Goal: Task Accomplishment & Management: Complete application form

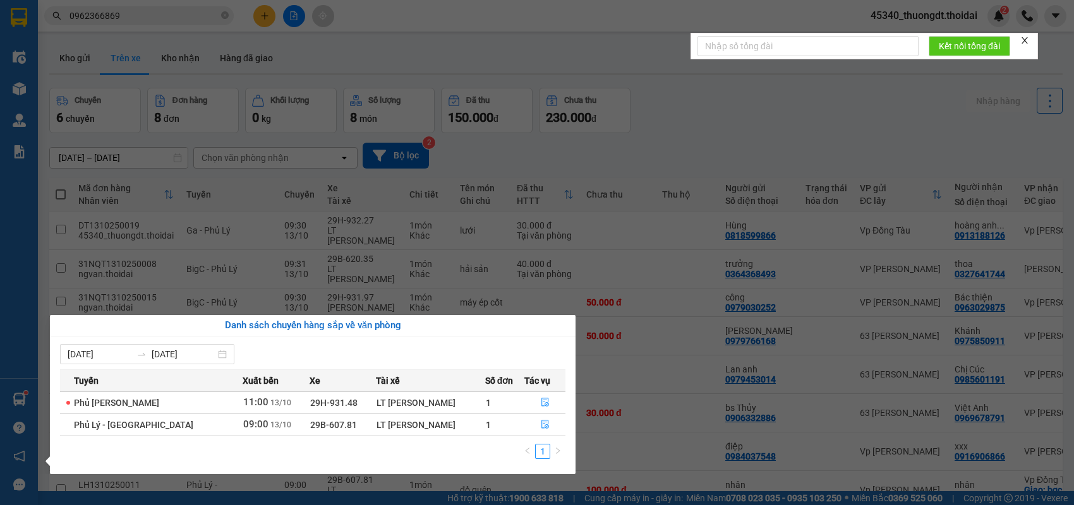
click at [302, 63] on section "Kết quả tìm kiếm ( 0 ) Bộ lọc No Data 0962366869 45340_thuongdt.thoidai 2 Điều …" at bounding box center [537, 252] width 1074 height 505
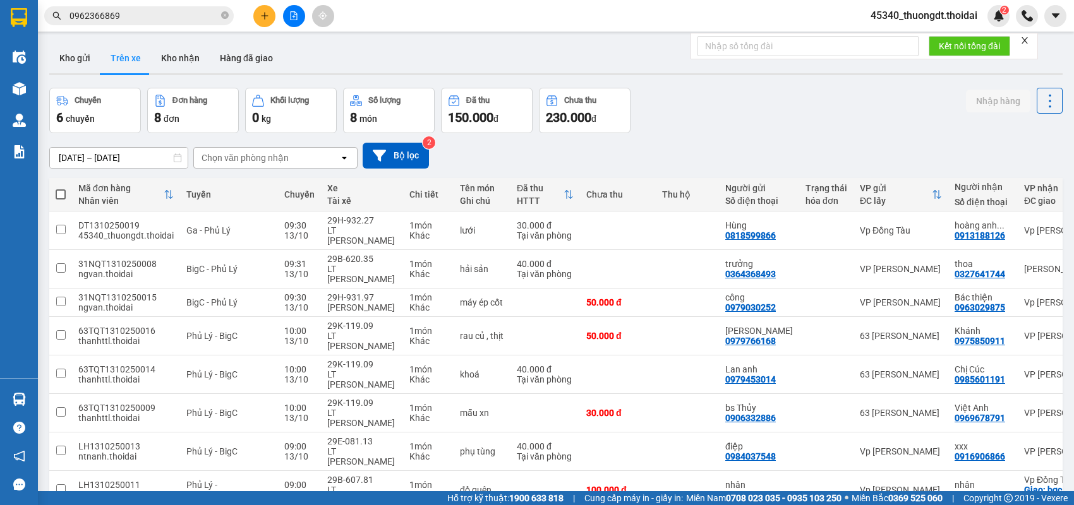
click at [262, 24] on button at bounding box center [264, 16] width 22 height 22
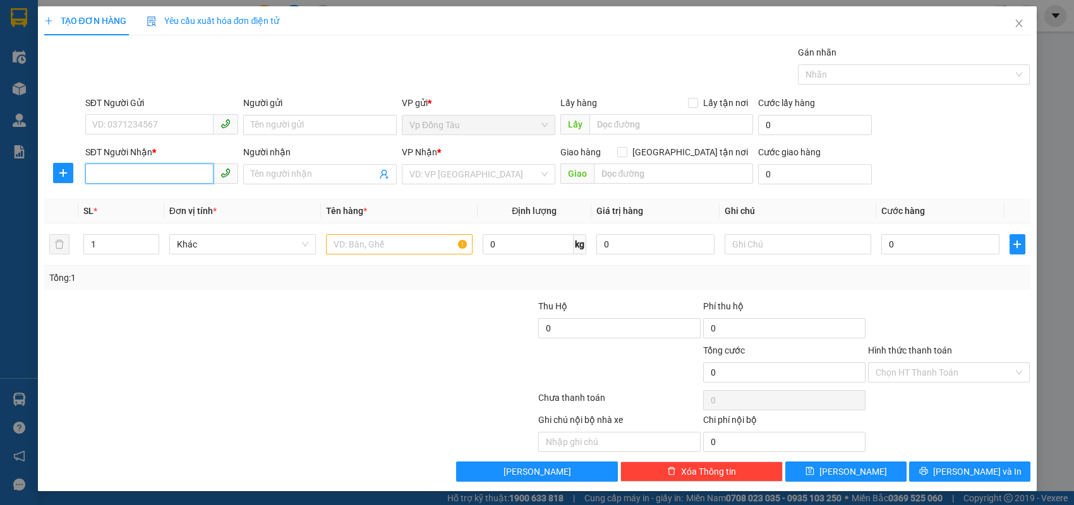
click at [154, 172] on input "SĐT Người Nhận *" at bounding box center [149, 174] width 129 height 20
type input "0916665247"
click at [154, 172] on input "0916665247" at bounding box center [149, 174] width 129 height 20
click at [150, 200] on div "0916665247 - [PERSON_NAME]" at bounding box center [162, 199] width 138 height 14
type input "dũng"
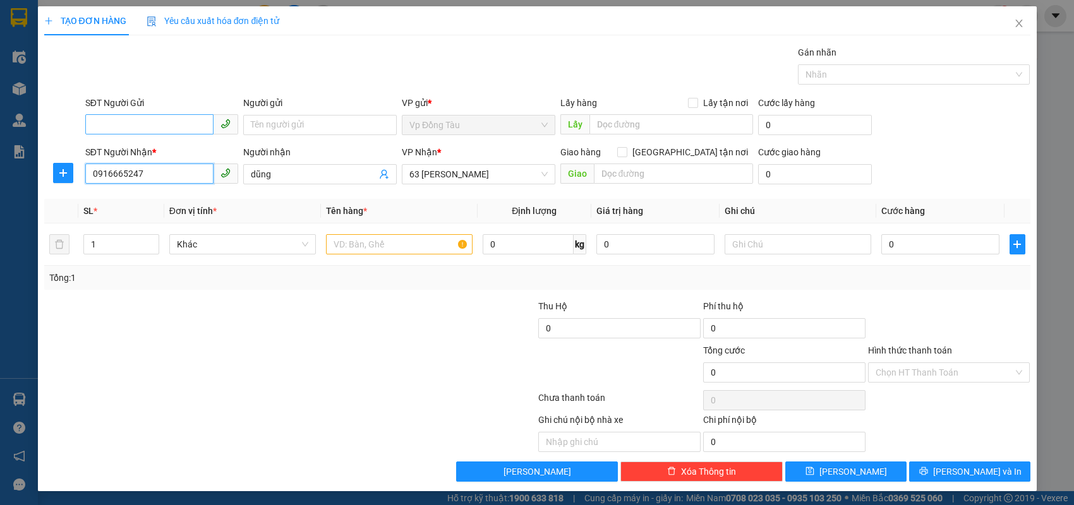
type input "0916665247"
click at [166, 123] on input "SĐT Người Gửi" at bounding box center [149, 124] width 129 height 20
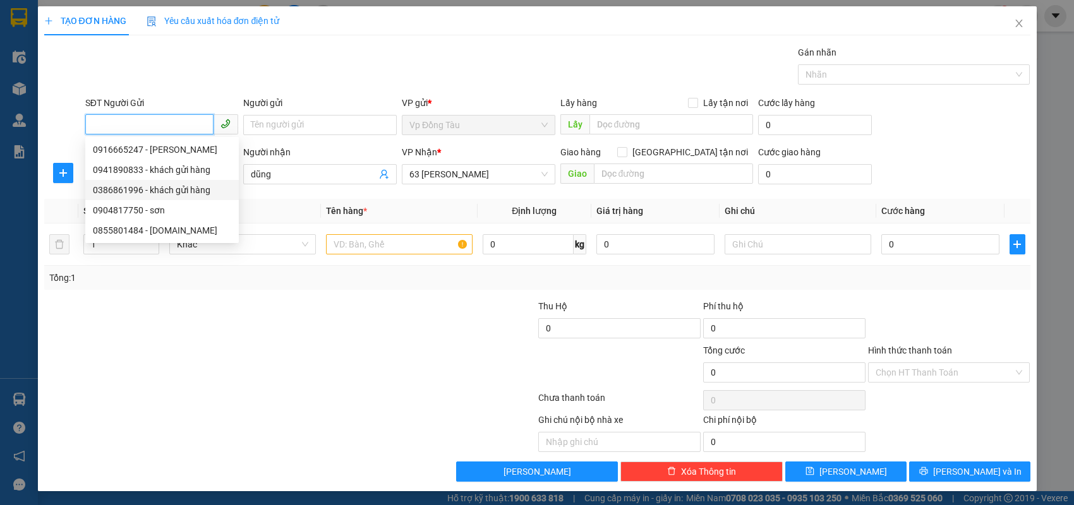
click at [136, 184] on div "0386861996 - khách gửi hàng" at bounding box center [162, 190] width 138 height 14
type input "0386861996"
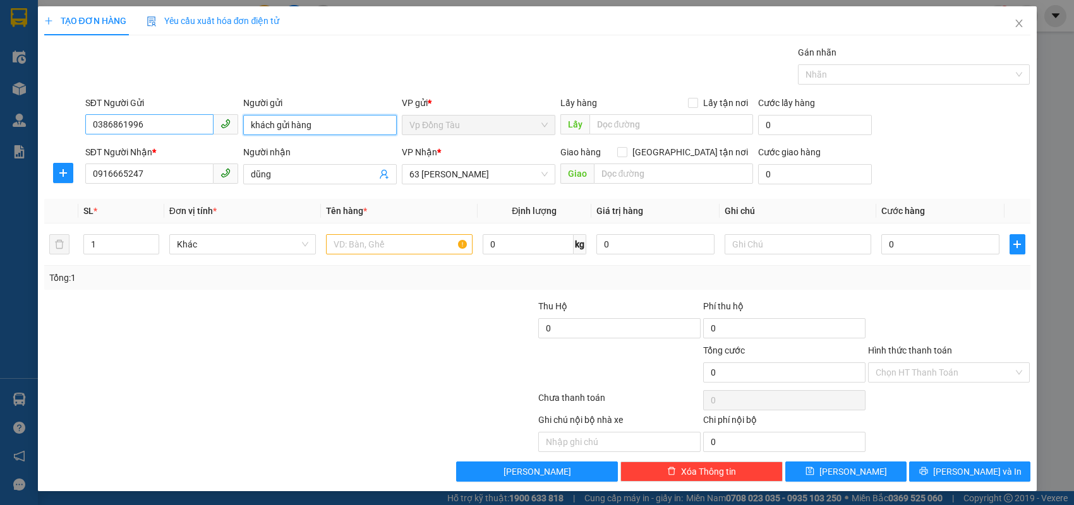
drag, startPoint x: 286, startPoint y: 120, endPoint x: 205, endPoint y: 117, distance: 80.9
click at [205, 117] on div "SĐT Người Gửi 0386861996 Người gửi khách gửi hàng khách gửi hàng VP gửi * Vp Đồ…" at bounding box center [558, 118] width 950 height 44
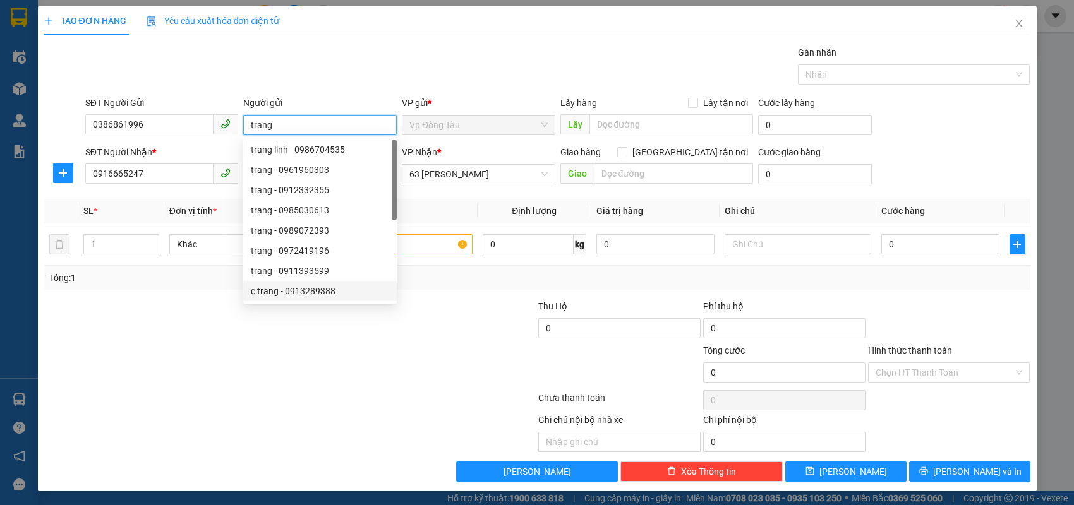
type input "trang"
click at [276, 358] on div at bounding box center [208, 366] width 330 height 44
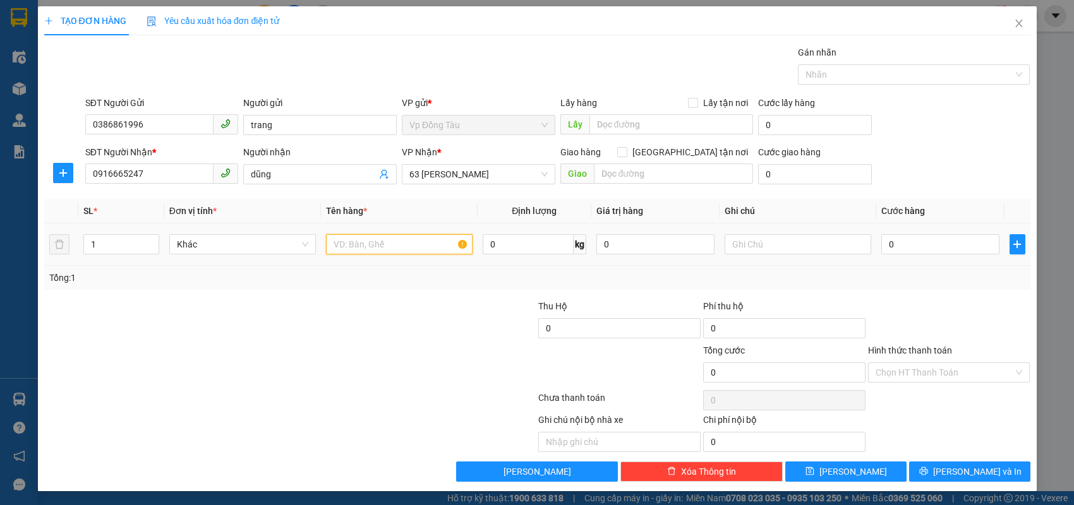
click at [407, 241] on input "text" at bounding box center [399, 244] width 147 height 20
type input "1 vợt"
click at [934, 239] on input "0" at bounding box center [940, 244] width 118 height 20
type input "3"
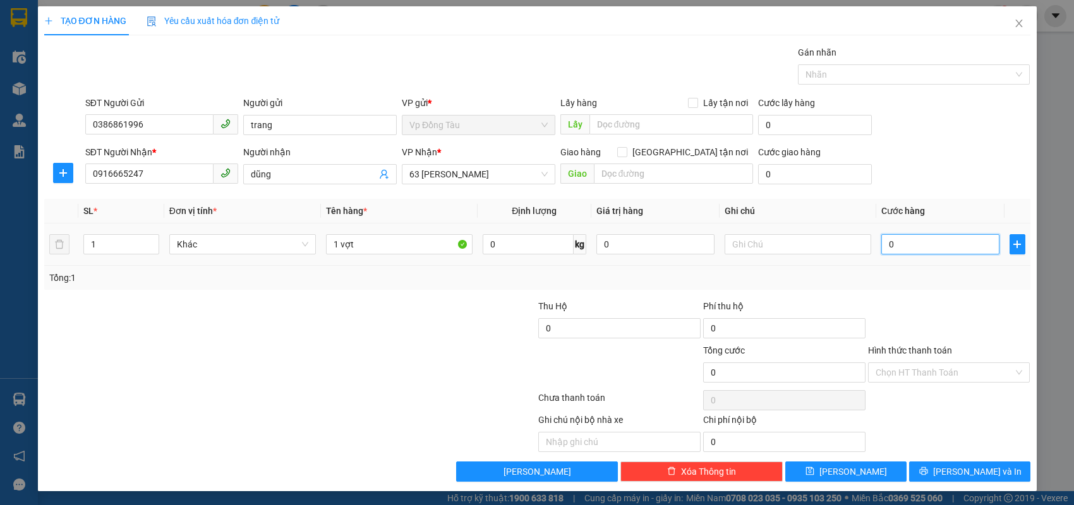
type input "3"
type input "30"
click at [925, 320] on div at bounding box center [949, 321] width 165 height 44
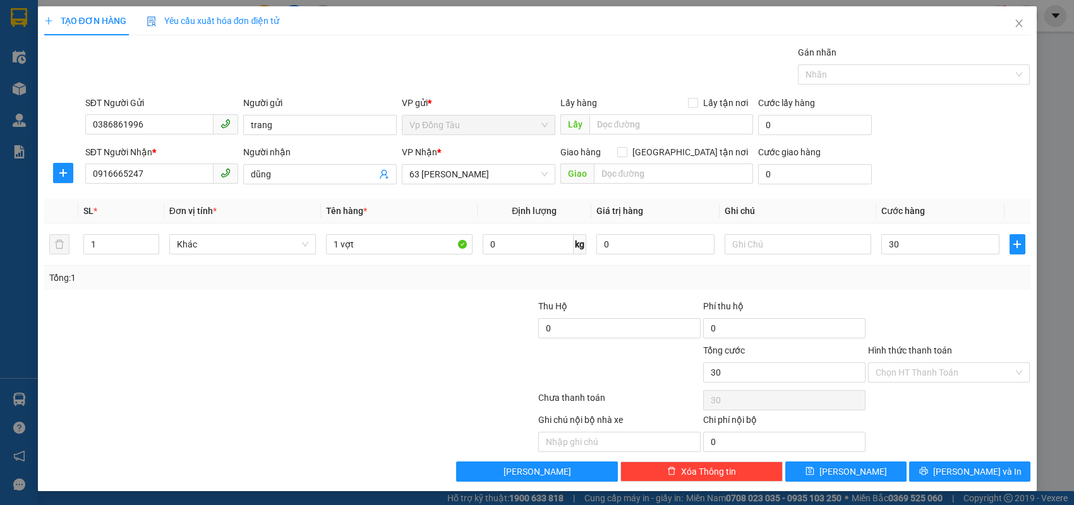
type input "30.000"
click at [982, 474] on span "[PERSON_NAME] và In" at bounding box center [977, 472] width 88 height 14
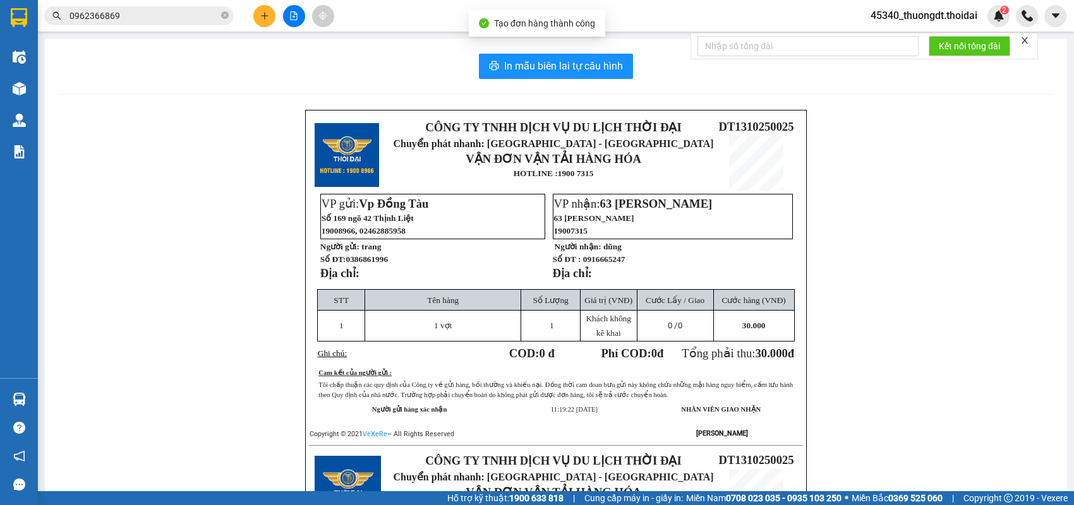
click at [592, 82] on div "In mẫu biên lai tự cấu hình CÔNG TY TNHH DỊCH VỤ DU LỊCH THỜI ĐẠI Chuyển phát n…" at bounding box center [556, 432] width 1022 height 786
click at [587, 64] on span "In mẫu biên lai tự cấu hình" at bounding box center [563, 66] width 119 height 16
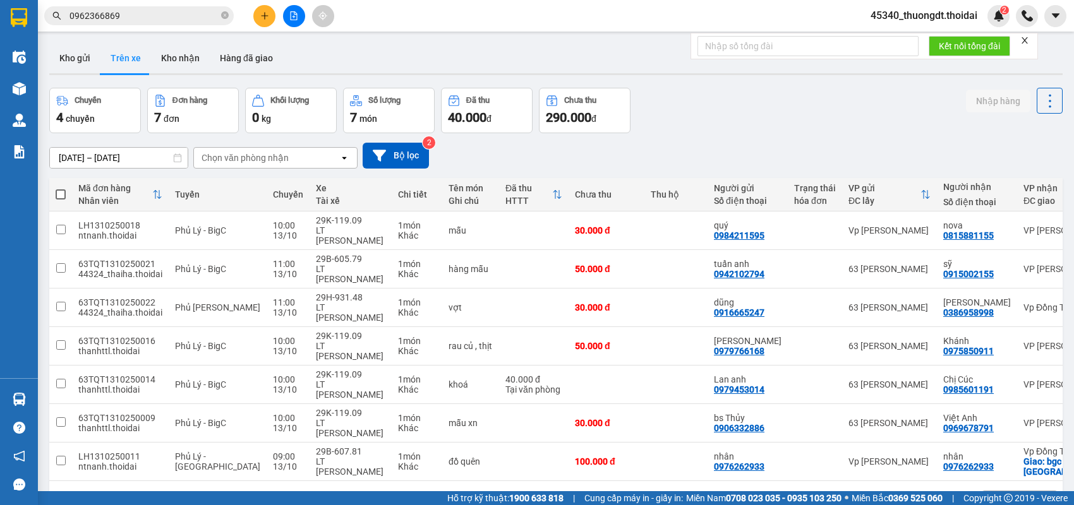
click at [478, 54] on div "Kho gửi Trên xe Kho nhận Hàng đã giao" at bounding box center [555, 59] width 1013 height 33
click at [268, 16] on icon "plus" at bounding box center [264, 15] width 9 height 9
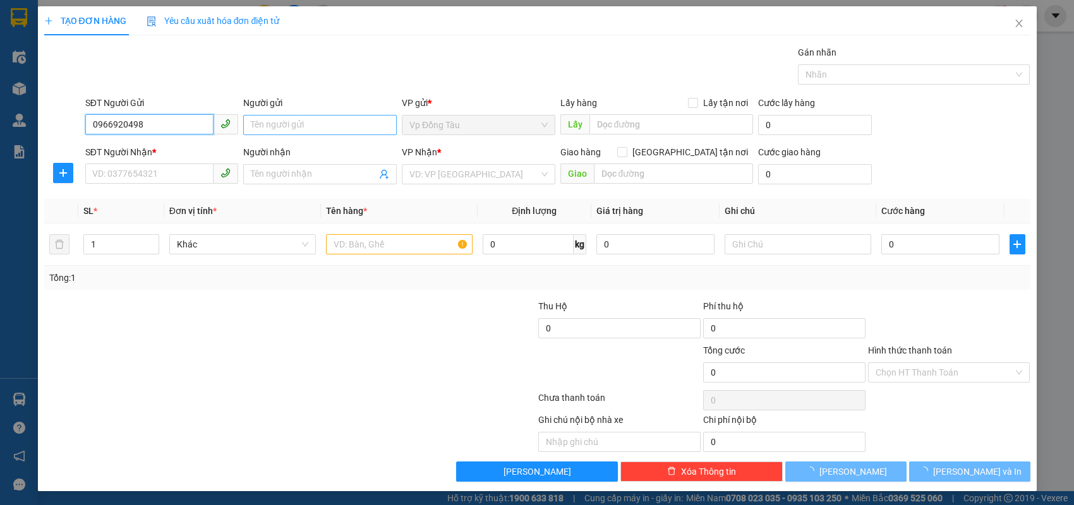
type input "0966920498"
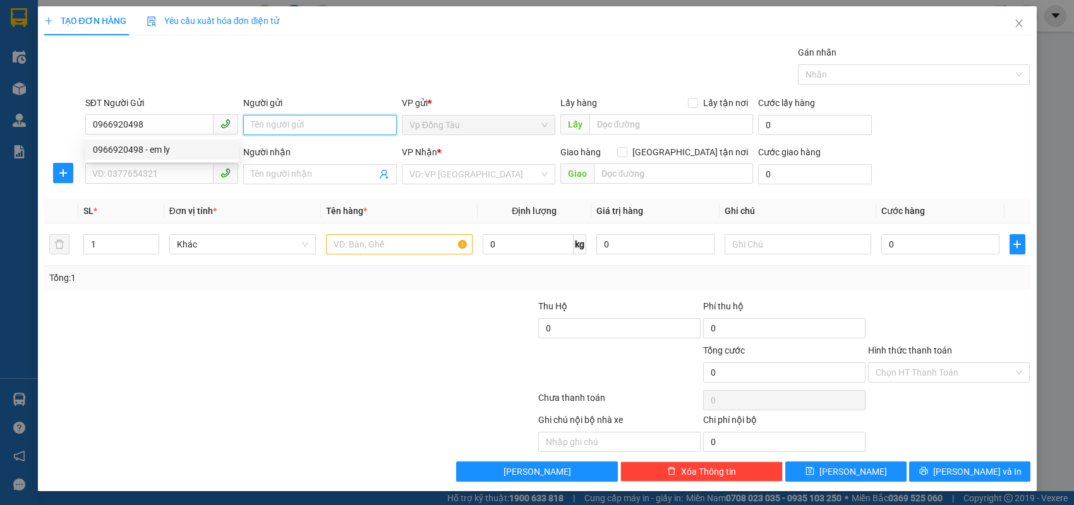
click at [267, 131] on input "Người gửi" at bounding box center [320, 125] width 154 height 20
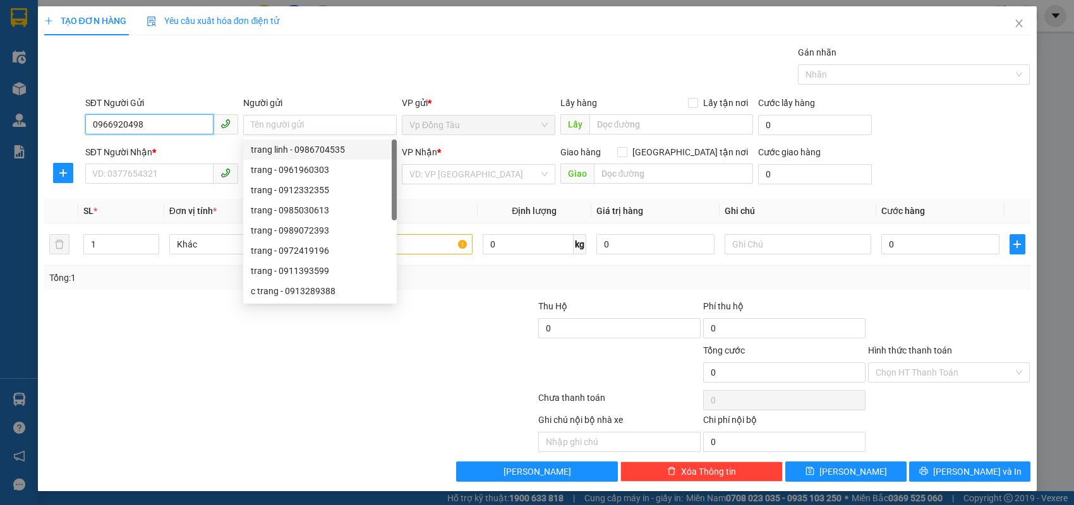
click at [182, 129] on input "0966920498" at bounding box center [149, 124] width 129 height 20
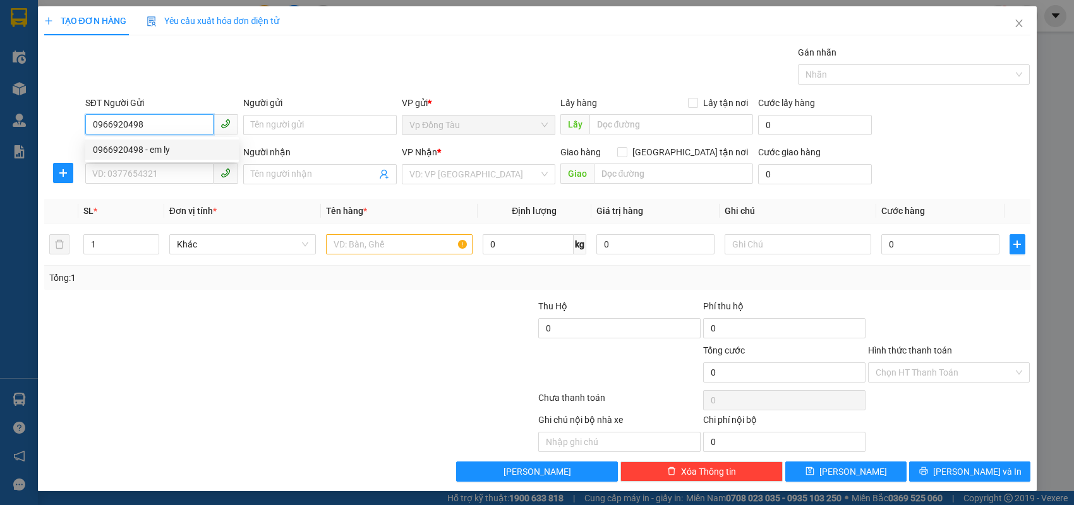
click at [177, 144] on div "0966920498 - em ly" at bounding box center [162, 150] width 138 height 14
type input "em ly"
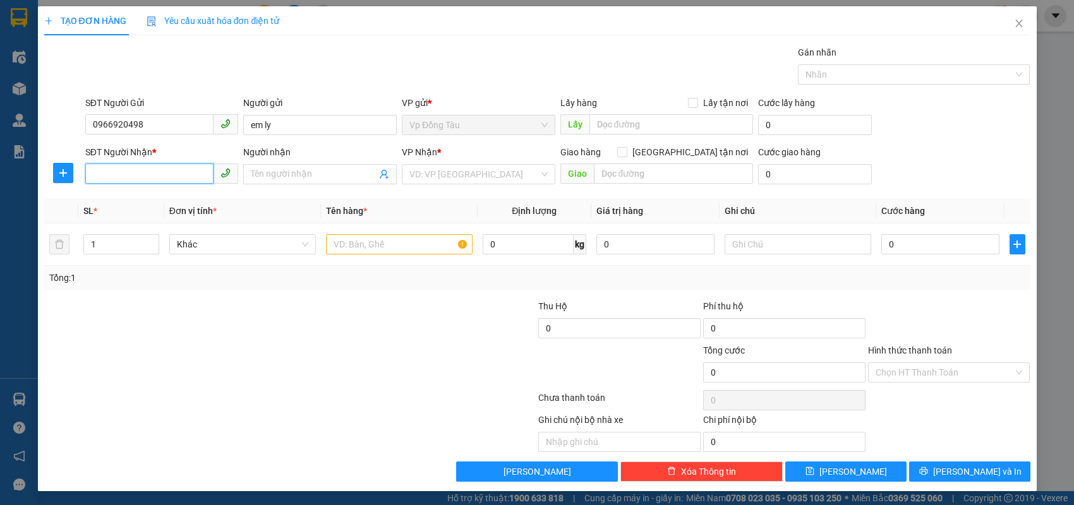
click at [171, 172] on input "SĐT Người Nhận *" at bounding box center [149, 174] width 129 height 20
click at [167, 192] on div "0916142819 - cô thủy" at bounding box center [162, 199] width 138 height 14
type input "0916142819"
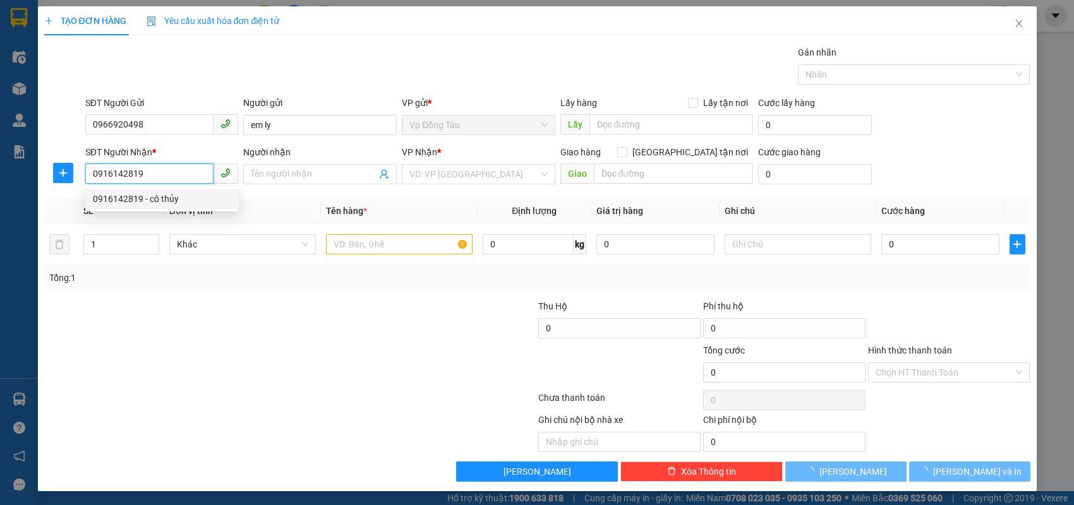
type input "cô thủy"
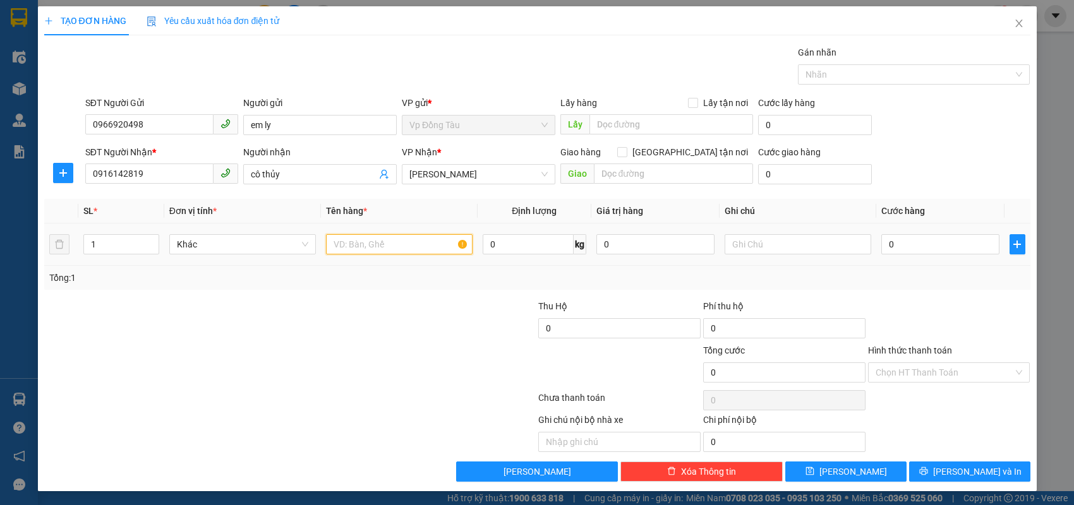
click at [427, 244] on input "text" at bounding box center [399, 244] width 147 height 20
type input "giấy tờ"
click at [901, 238] on input "0" at bounding box center [940, 244] width 118 height 20
type input "3"
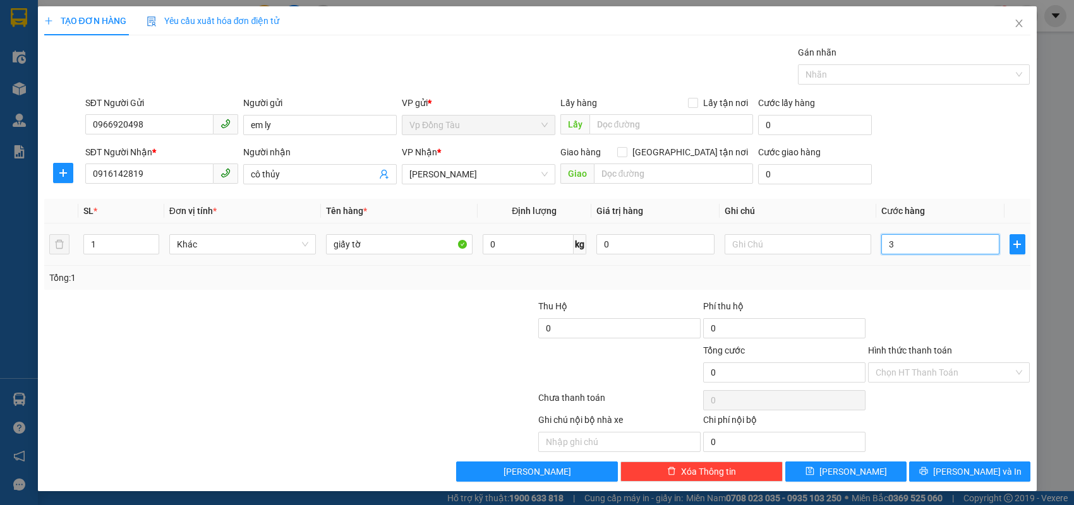
type input "3"
type input "30"
type input "30.000"
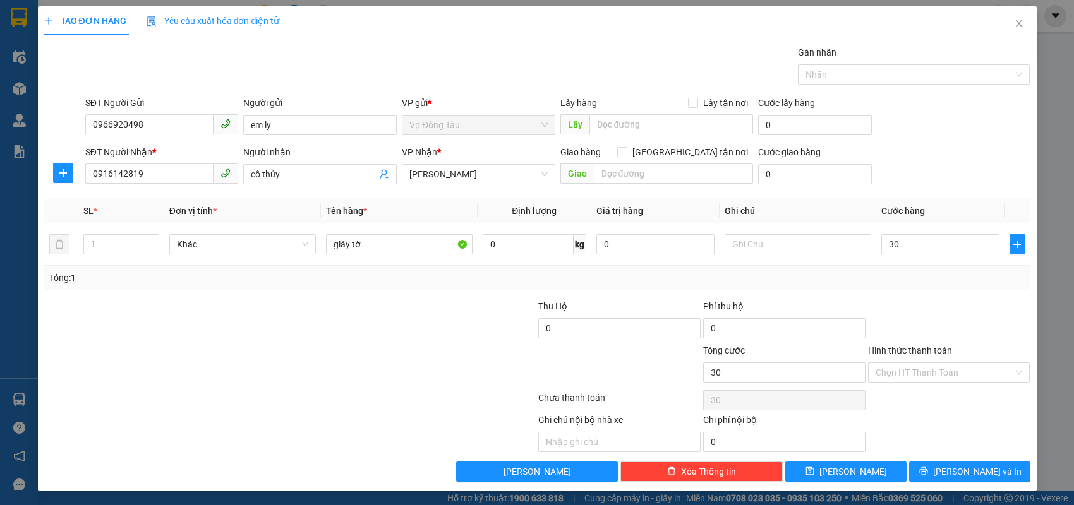
type input "30.000"
click at [916, 304] on div at bounding box center [949, 321] width 165 height 44
click at [983, 474] on span "[PERSON_NAME] và In" at bounding box center [977, 472] width 88 height 14
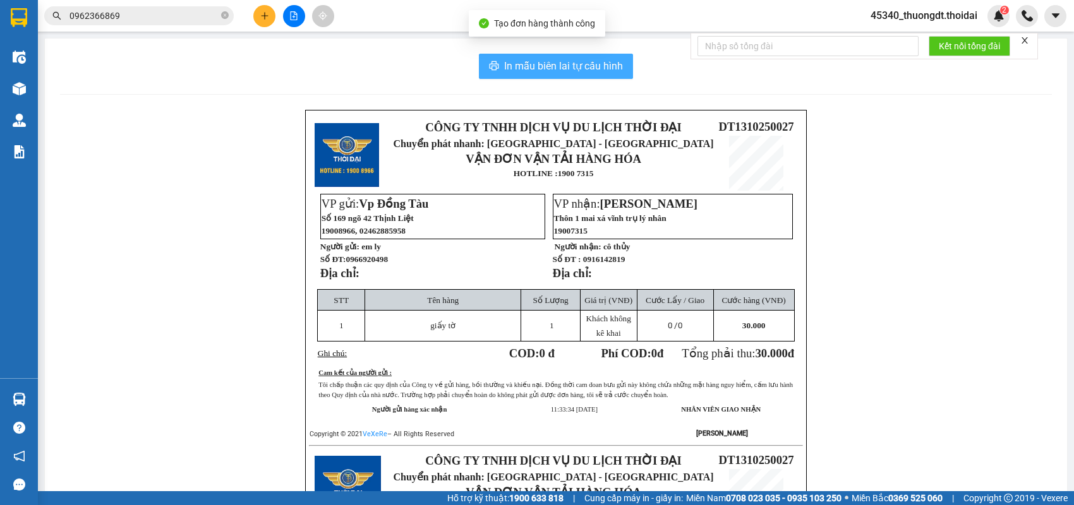
click at [589, 76] on button "In mẫu biên lai tự cấu hình" at bounding box center [556, 66] width 154 height 25
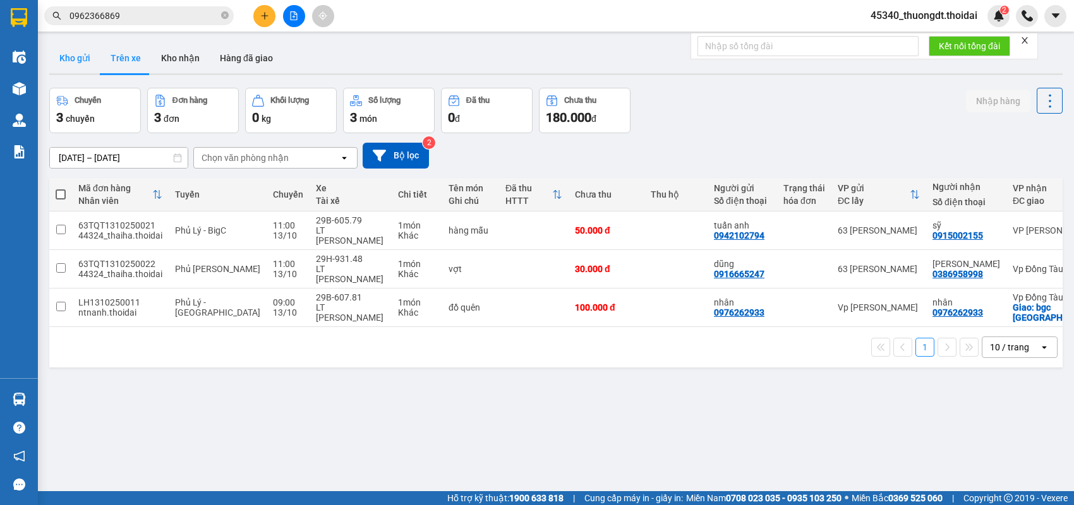
click at [59, 63] on button "Kho gửi" at bounding box center [74, 58] width 51 height 30
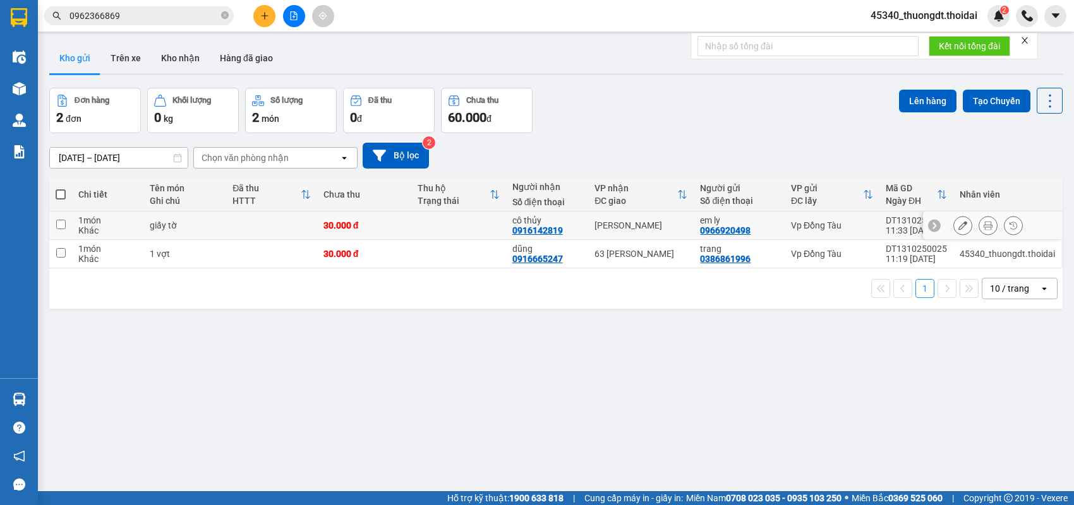
click at [63, 225] on input "checkbox" at bounding box center [60, 224] width 9 height 9
checkbox input "true"
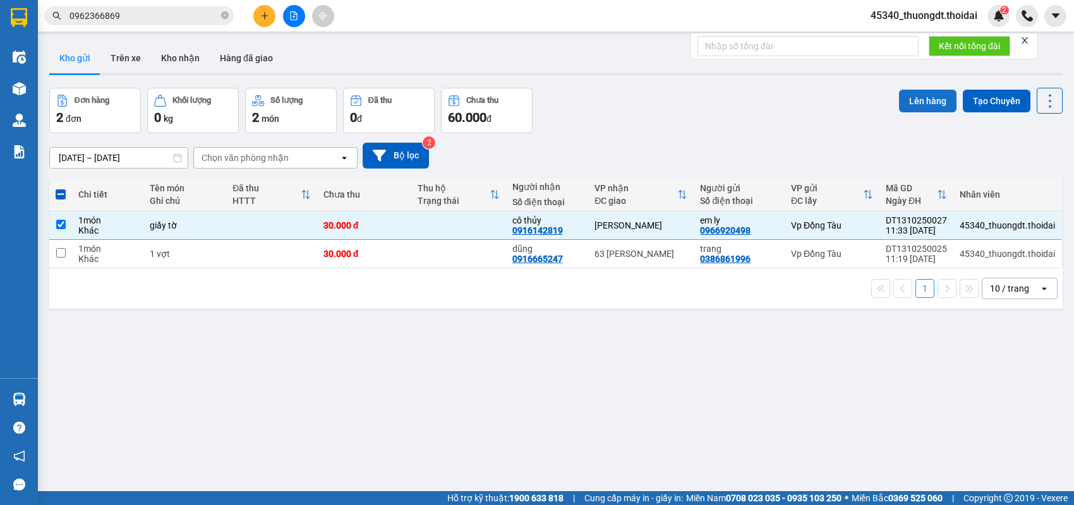
click at [906, 100] on button "Lên hàng" at bounding box center [927, 101] width 57 height 23
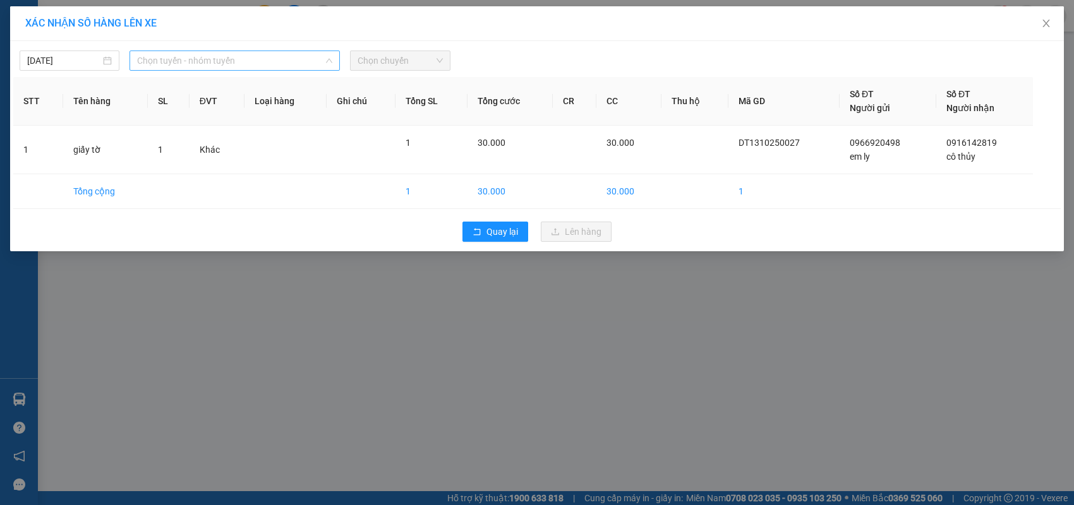
click at [222, 63] on span "Chọn tuyến - nhóm tuyến" at bounding box center [234, 60] width 195 height 19
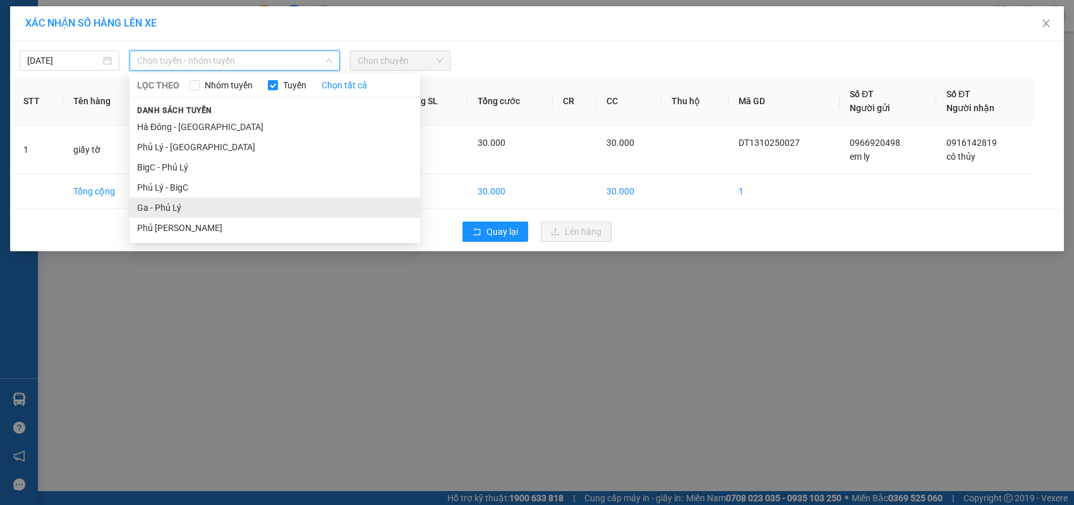
click at [179, 208] on li "Ga - Phủ Lý" at bounding box center [274, 208] width 291 height 20
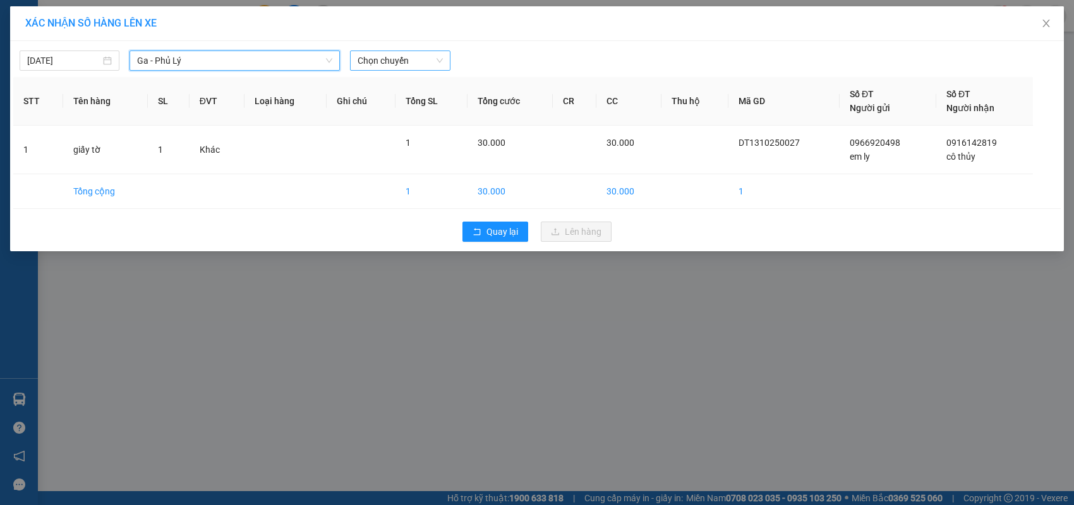
click at [387, 61] on span "Chọn chuyến" at bounding box center [400, 60] width 85 height 19
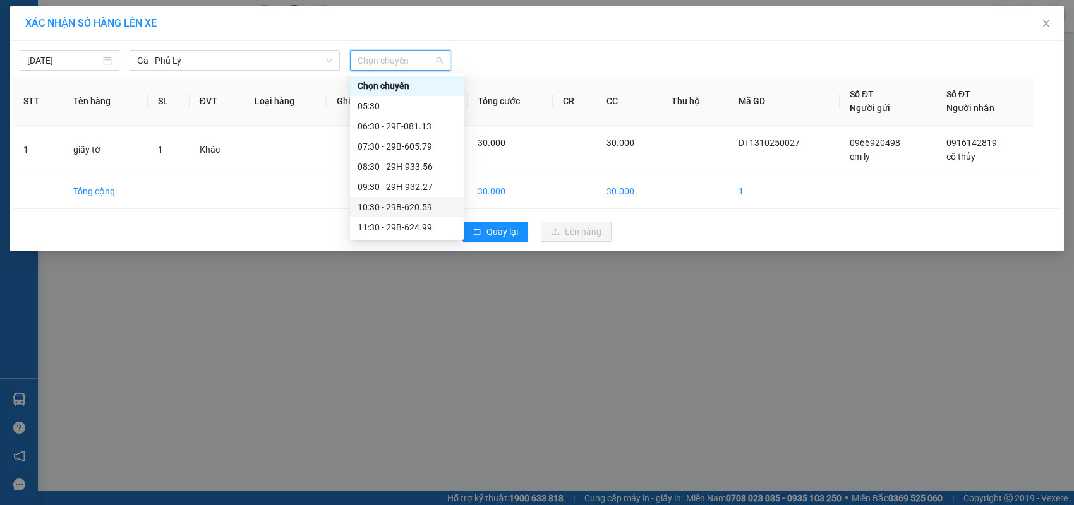
scroll to position [63, 0]
click at [401, 190] on div "12:30 - 29H-931.48" at bounding box center [407, 185] width 99 height 14
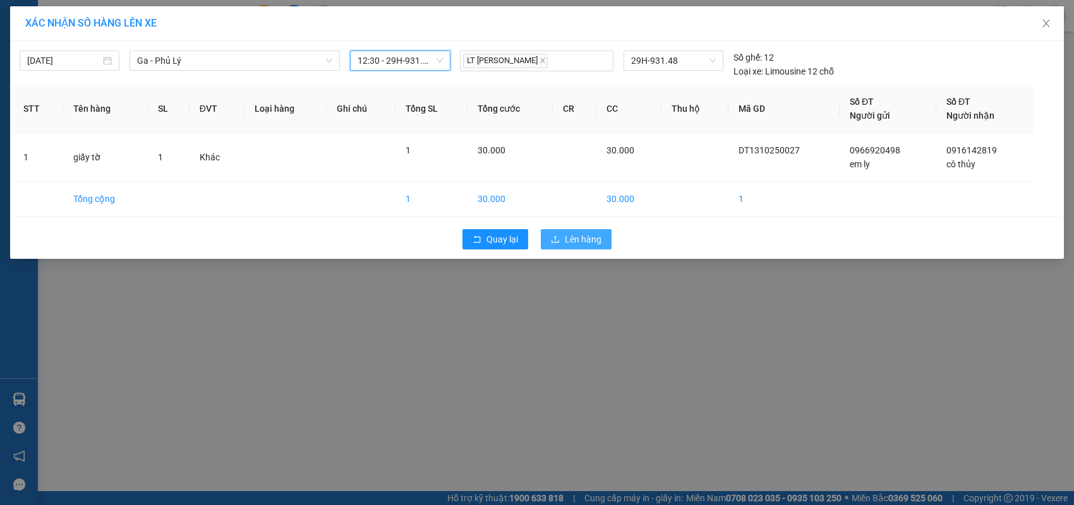
click at [558, 234] on button "Lên hàng" at bounding box center [576, 239] width 71 height 20
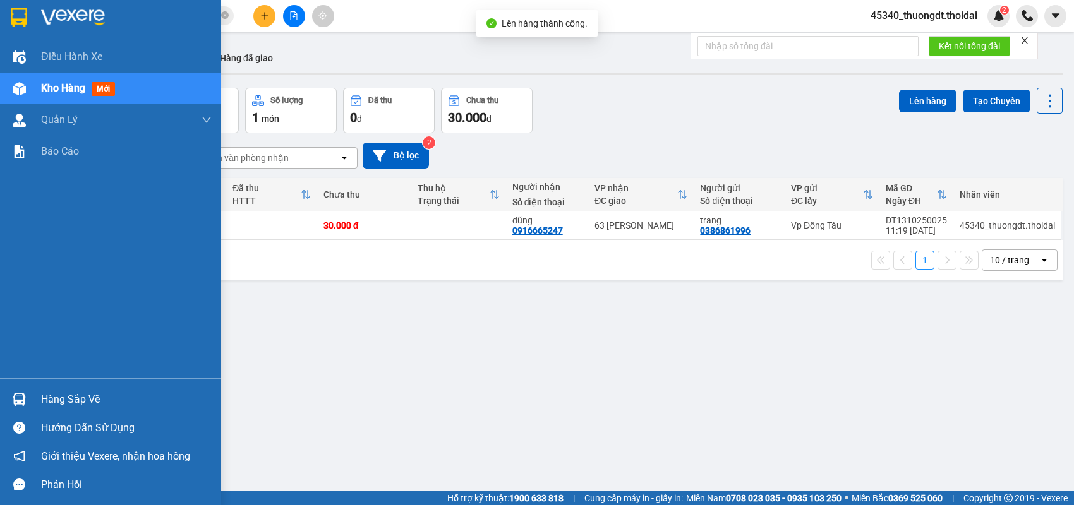
click at [21, 401] on img at bounding box center [19, 399] width 13 height 13
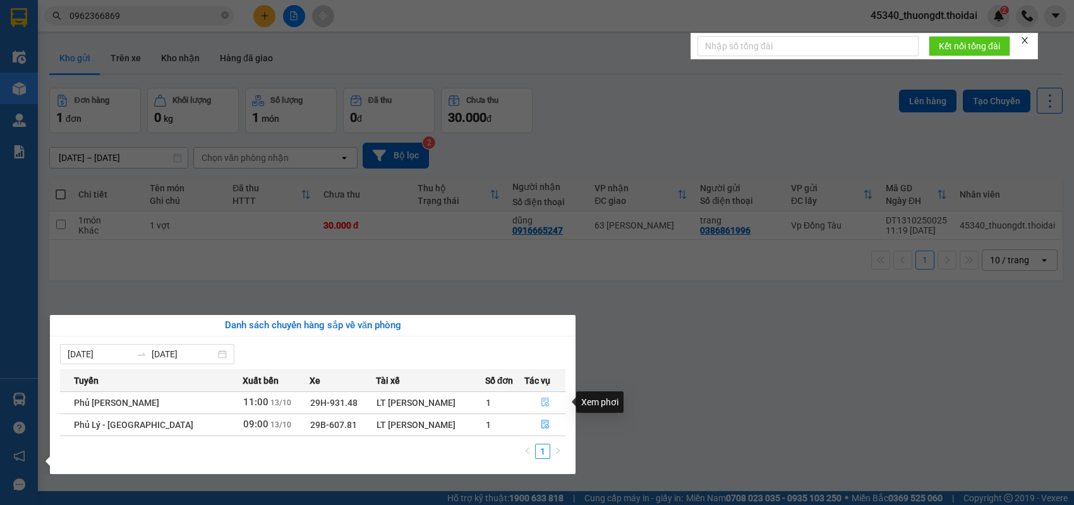
click at [542, 402] on icon "file-done" at bounding box center [545, 402] width 9 height 9
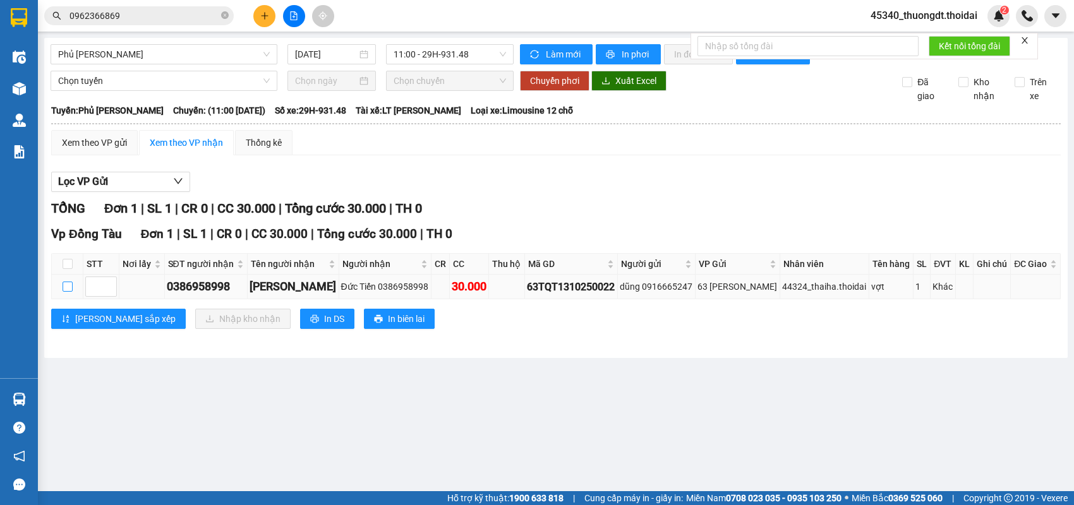
click at [62, 294] on td at bounding box center [68, 287] width 32 height 25
click at [64, 292] on input "checkbox" at bounding box center [68, 287] width 10 height 10
checkbox input "true"
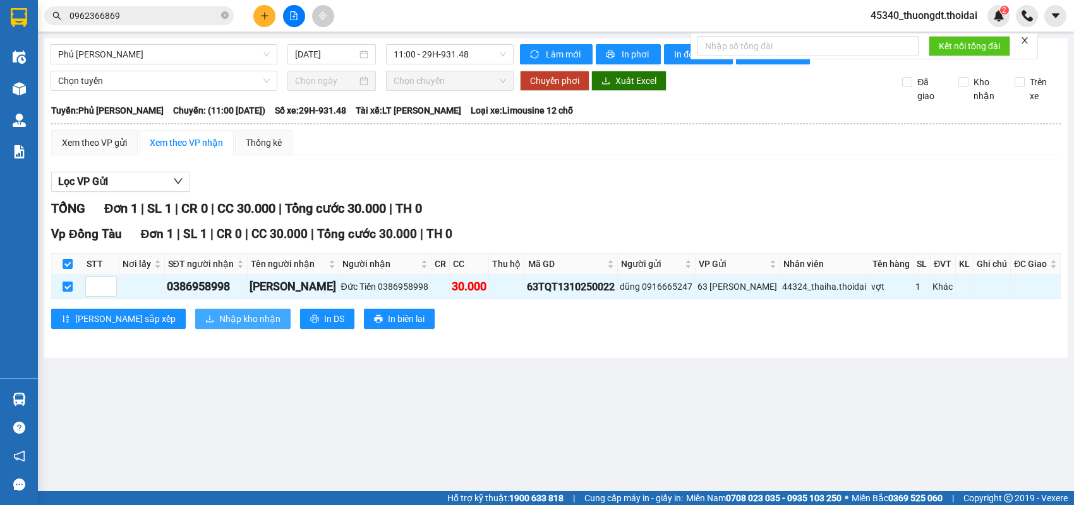
click at [219, 326] on span "Nhập kho nhận" at bounding box center [249, 319] width 61 height 14
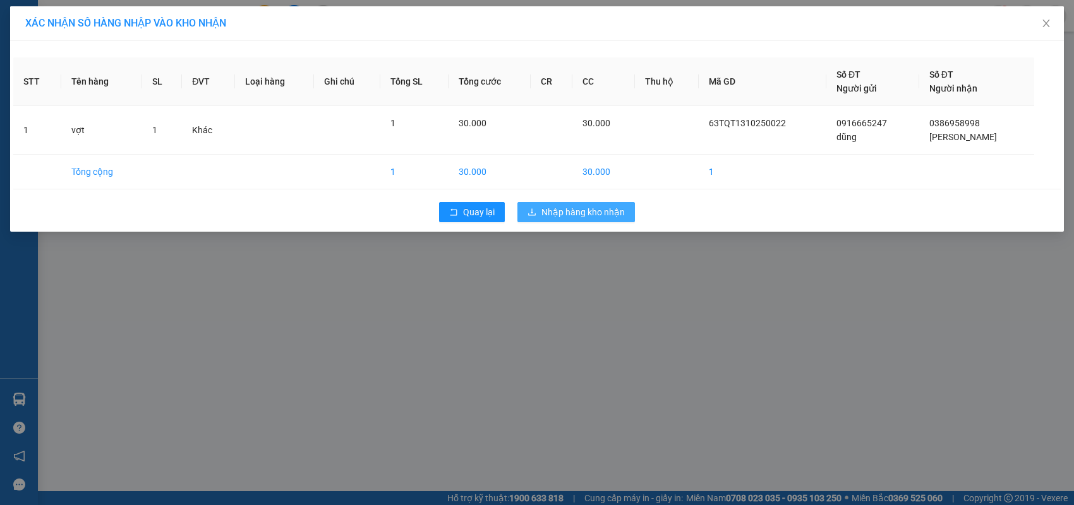
click at [592, 210] on span "Nhập hàng kho nhận" at bounding box center [582, 212] width 83 height 14
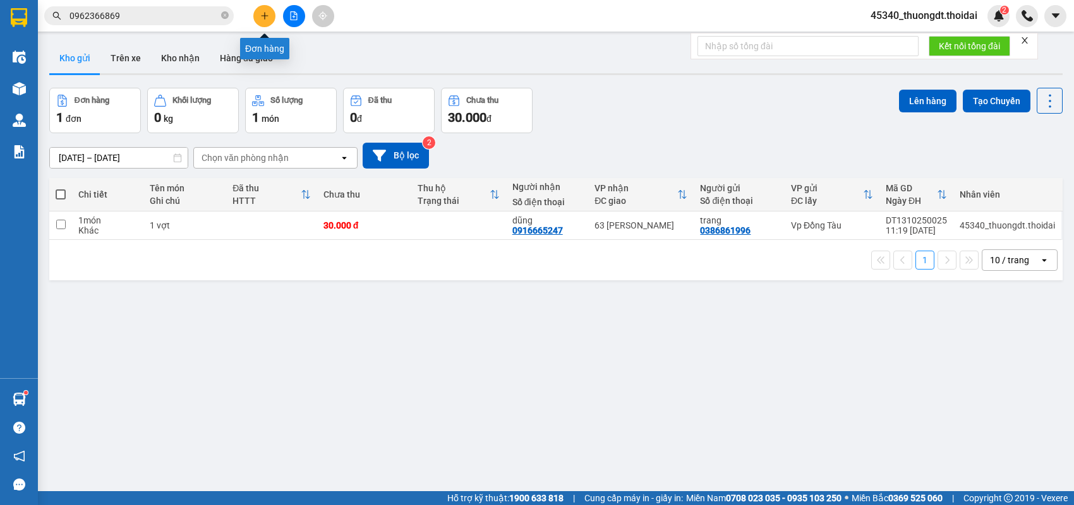
click at [262, 24] on button at bounding box center [264, 16] width 22 height 22
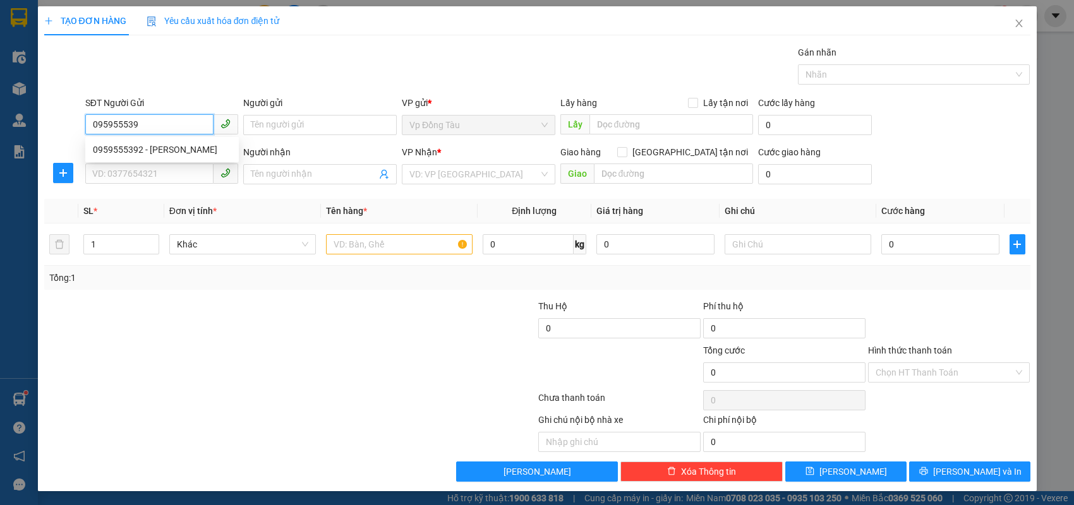
type input "0959555392"
click at [208, 147] on div "0959555392 - [PERSON_NAME]" at bounding box center [162, 150] width 138 height 14
type input "dũng hà"
type input "0959555392"
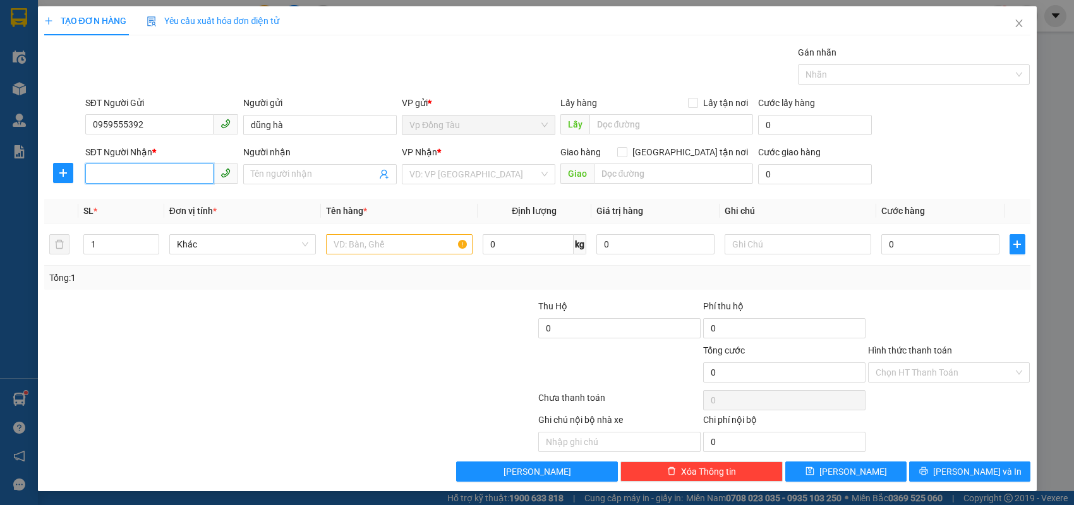
click at [167, 173] on input "SĐT Người Nhận *" at bounding box center [149, 174] width 129 height 20
click at [155, 205] on div "0986555566 - [PERSON_NAME]" at bounding box center [162, 199] width 138 height 14
type input "0986555566"
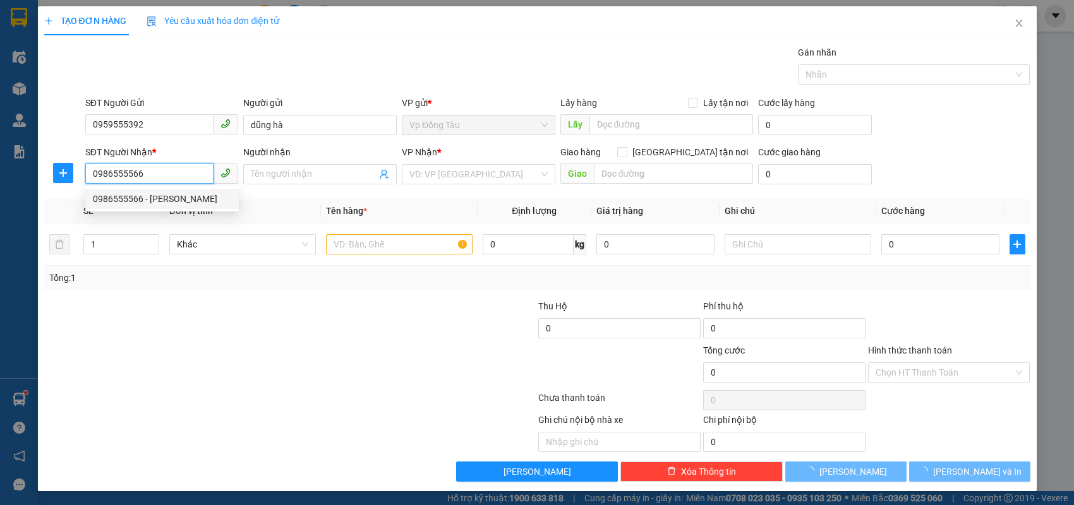
type input "dũng hà"
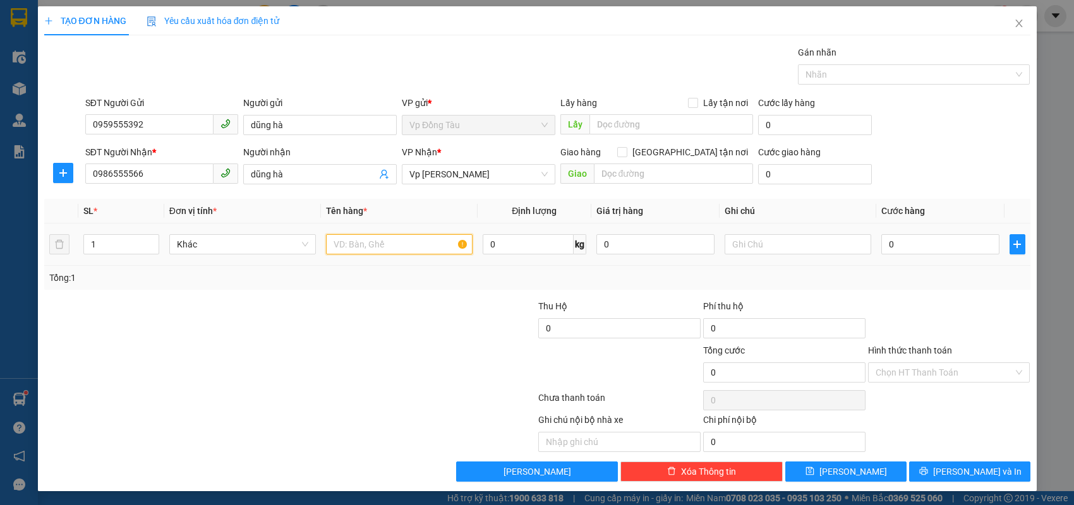
click at [358, 243] on input "text" at bounding box center [399, 244] width 147 height 20
type input "hộp"
click at [912, 250] on input "0" at bounding box center [940, 244] width 118 height 20
type input "3"
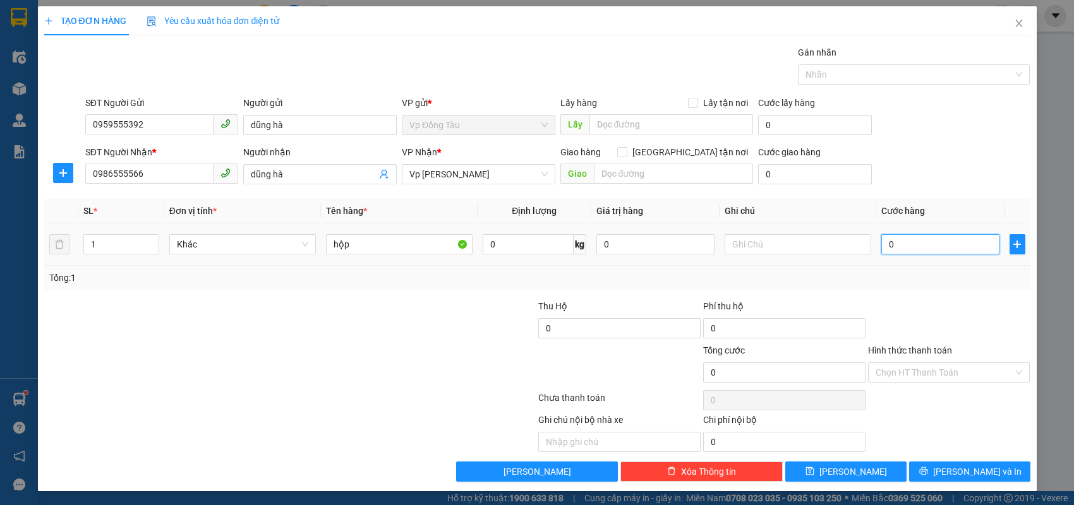
type input "3"
type input "30"
type input "30.000"
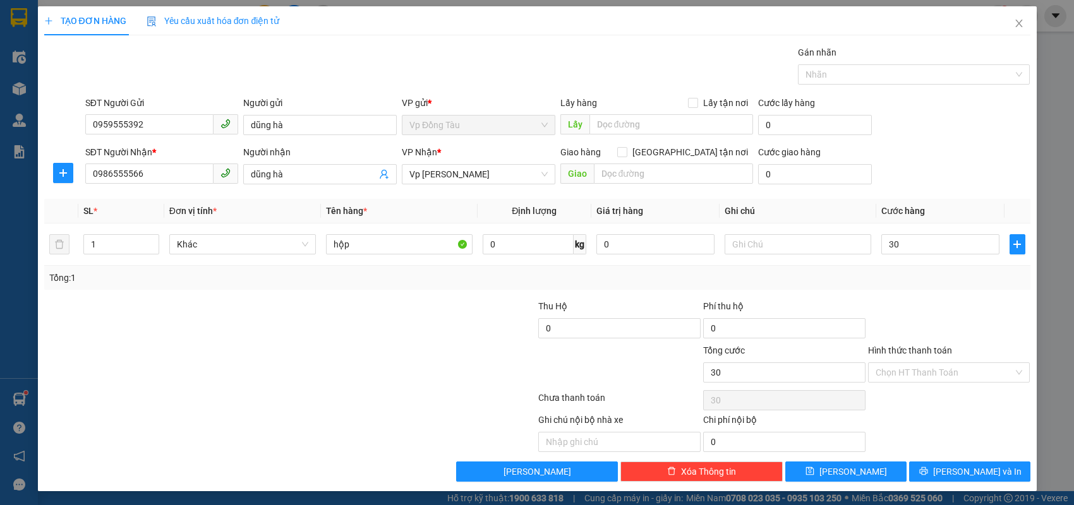
type input "30.000"
click at [963, 325] on div at bounding box center [949, 321] width 165 height 44
click at [963, 470] on span "[PERSON_NAME] và In" at bounding box center [977, 472] width 88 height 14
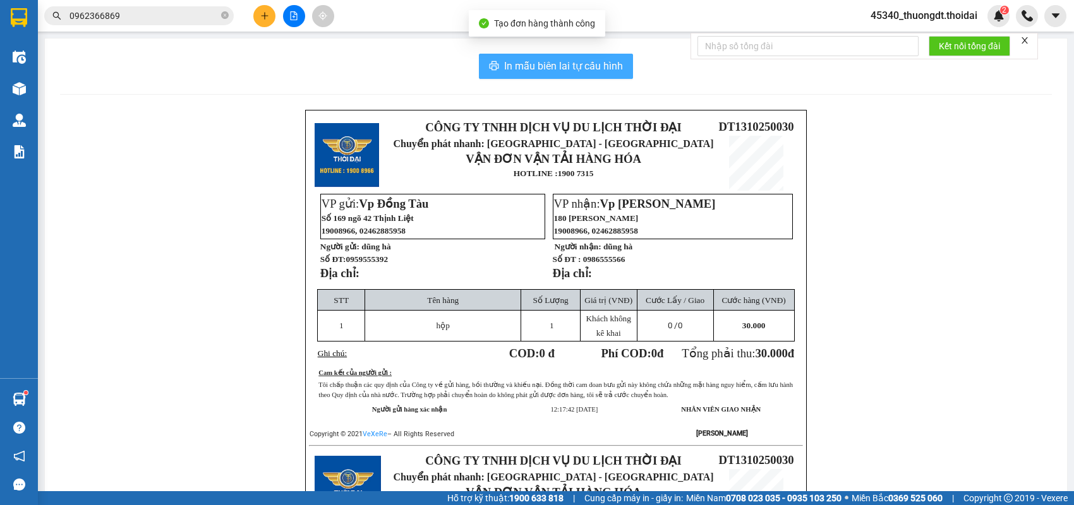
click at [555, 57] on button "In mẫu biên lai tự cấu hình" at bounding box center [556, 66] width 154 height 25
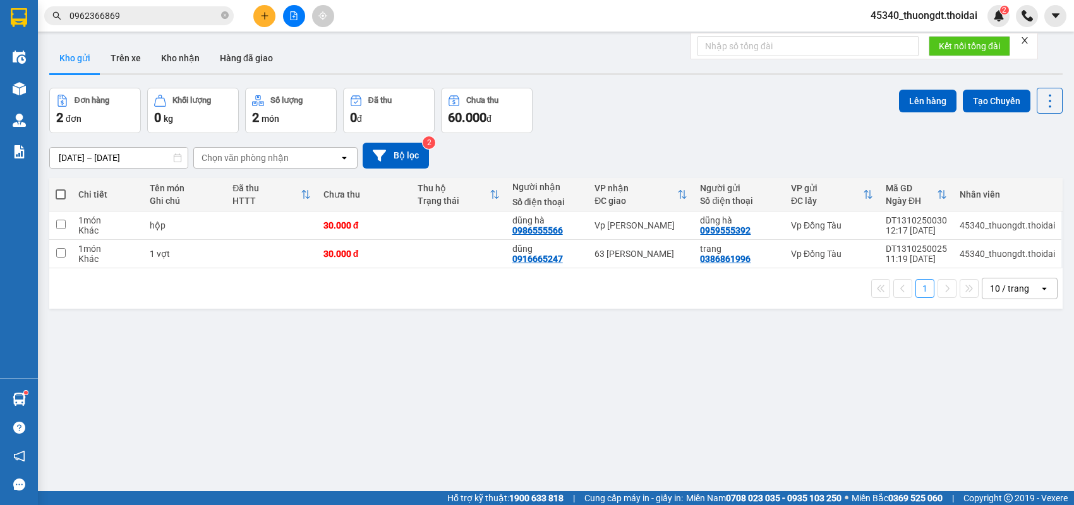
click at [270, 16] on button at bounding box center [264, 16] width 22 height 22
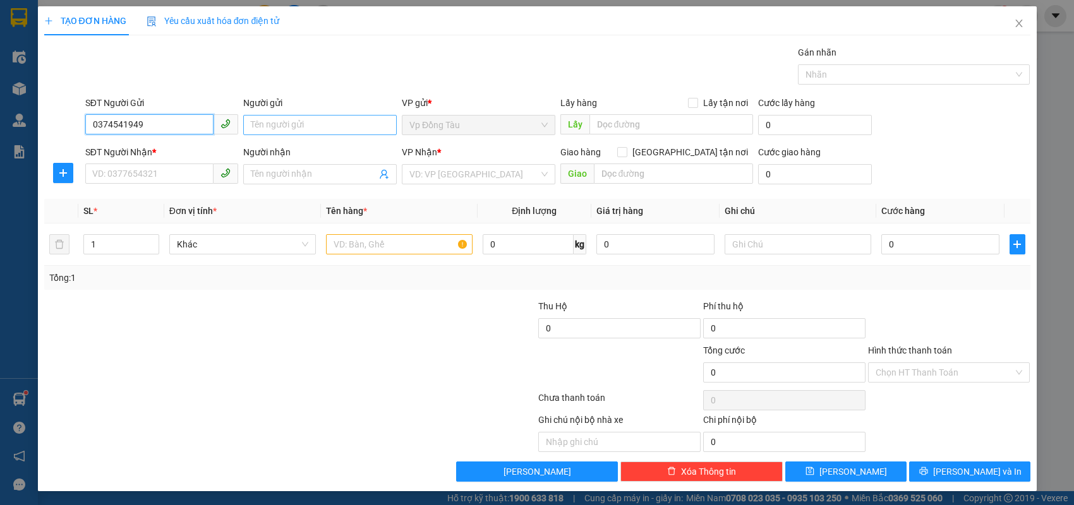
type input "0374541949"
click at [317, 123] on input "Người gửi" at bounding box center [320, 125] width 154 height 20
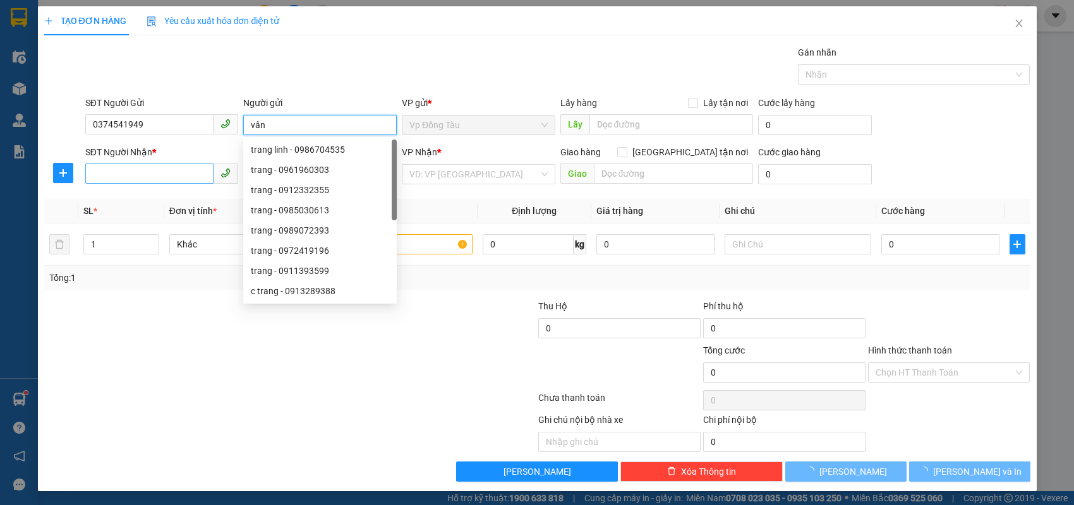
type input "vân"
click at [160, 166] on input "SĐT Người Nhận *" at bounding box center [149, 174] width 129 height 20
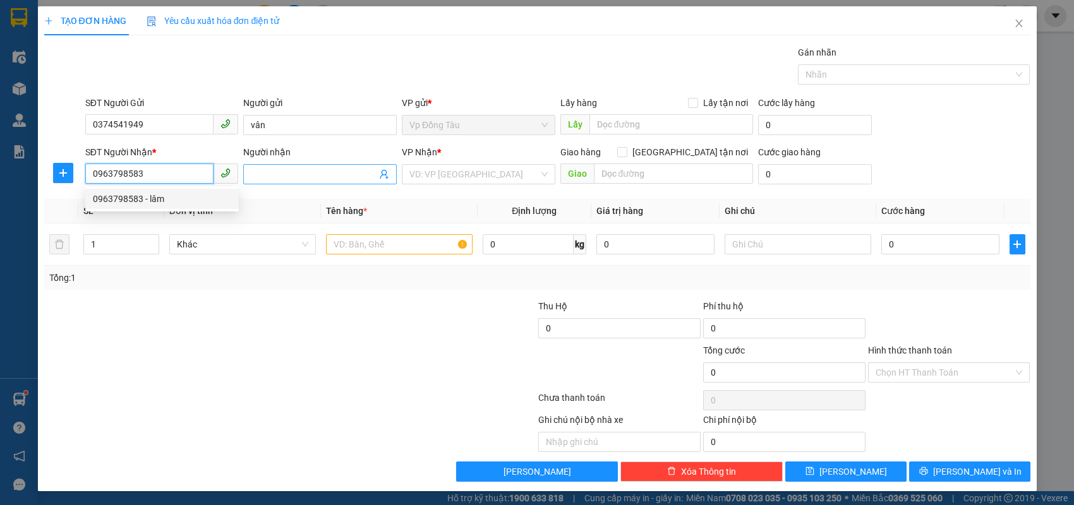
type input "0963798583"
click at [323, 182] on span at bounding box center [320, 174] width 154 height 20
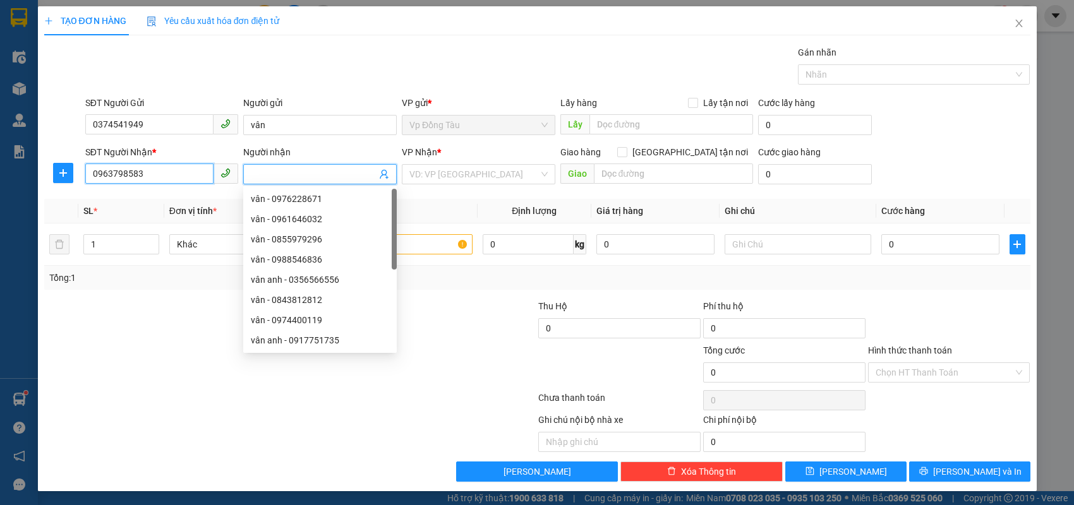
click at [177, 176] on input "0963798583" at bounding box center [149, 174] width 129 height 20
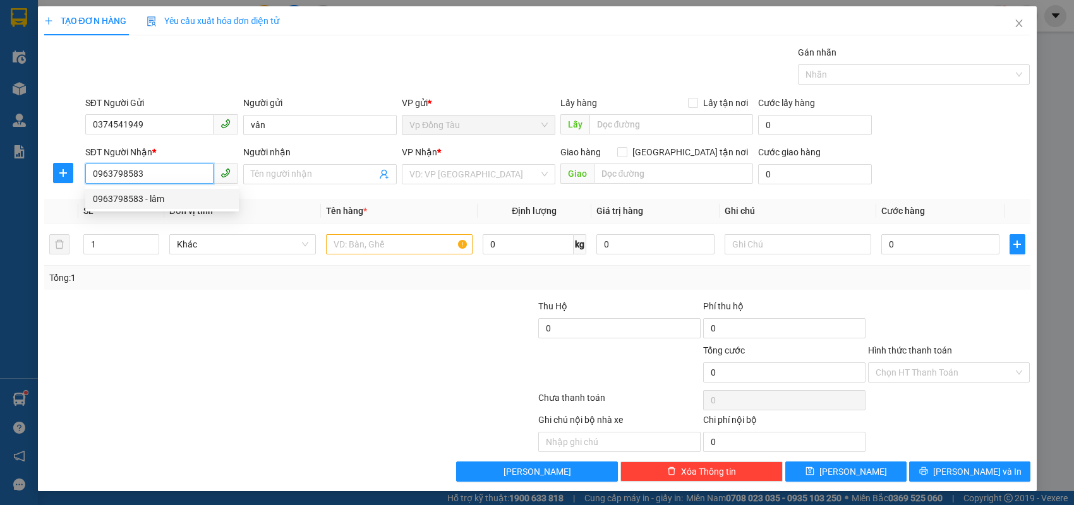
click at [164, 202] on div "0963798583 - lâm" at bounding box center [162, 199] width 138 height 14
type input "lâm"
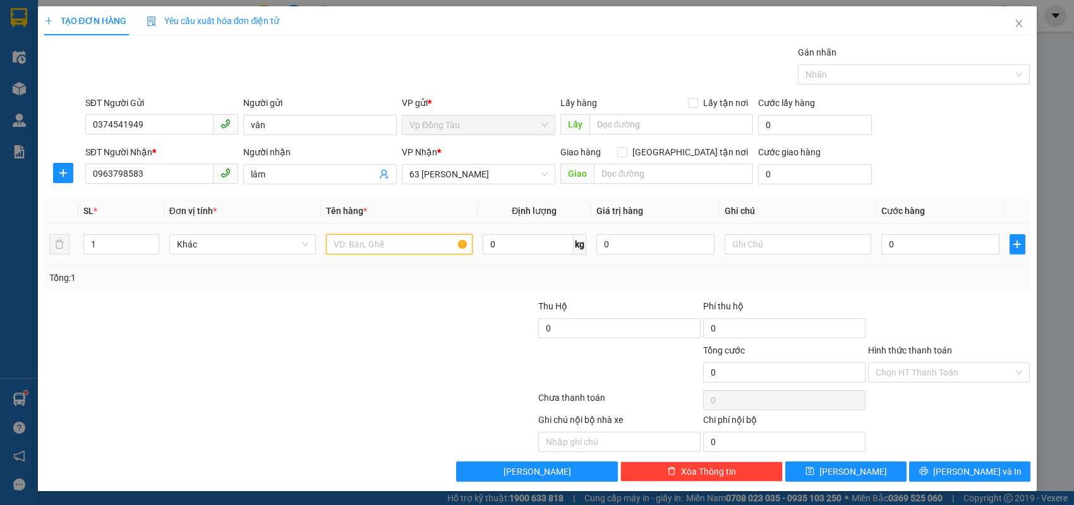
click at [376, 243] on input "text" at bounding box center [399, 244] width 147 height 20
type input "giấy tờ"
click at [927, 241] on input "0" at bounding box center [940, 244] width 118 height 20
type input "3"
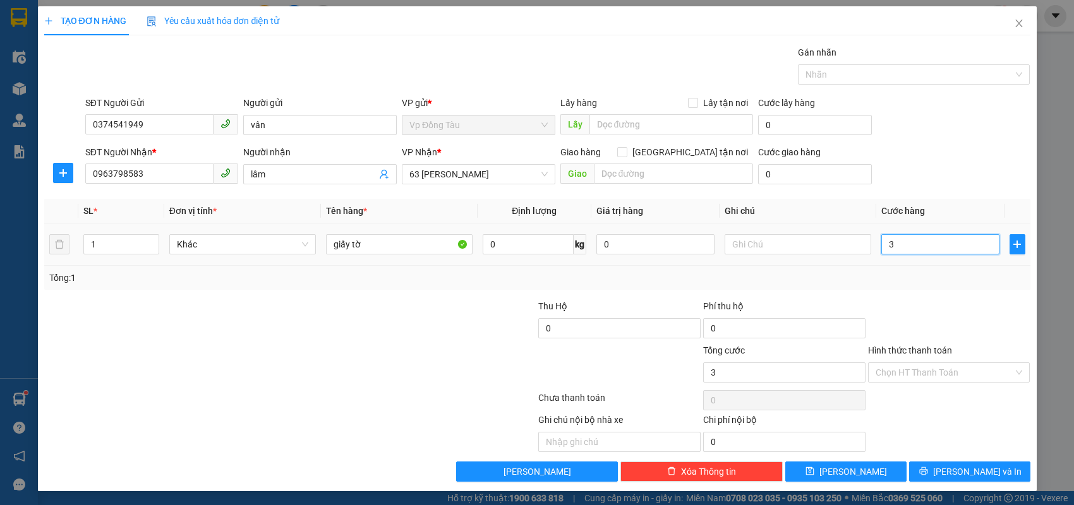
type input "3"
type input "30"
type input "30.000"
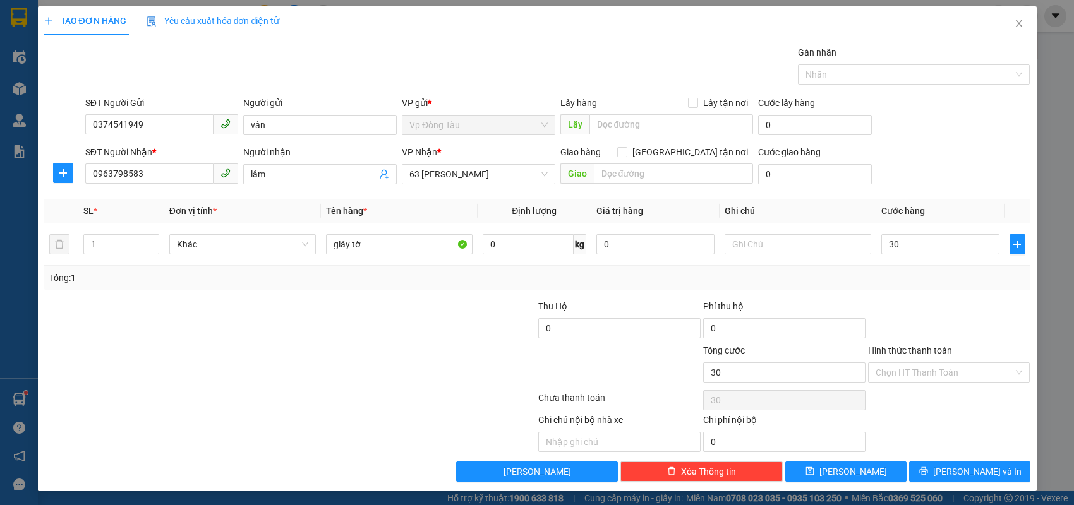
type input "30.000"
click at [925, 311] on div at bounding box center [949, 321] width 165 height 44
click at [510, 174] on span "63 [PERSON_NAME]" at bounding box center [478, 174] width 138 height 19
click at [509, 148] on div "VP Nhận *" at bounding box center [479, 152] width 154 height 14
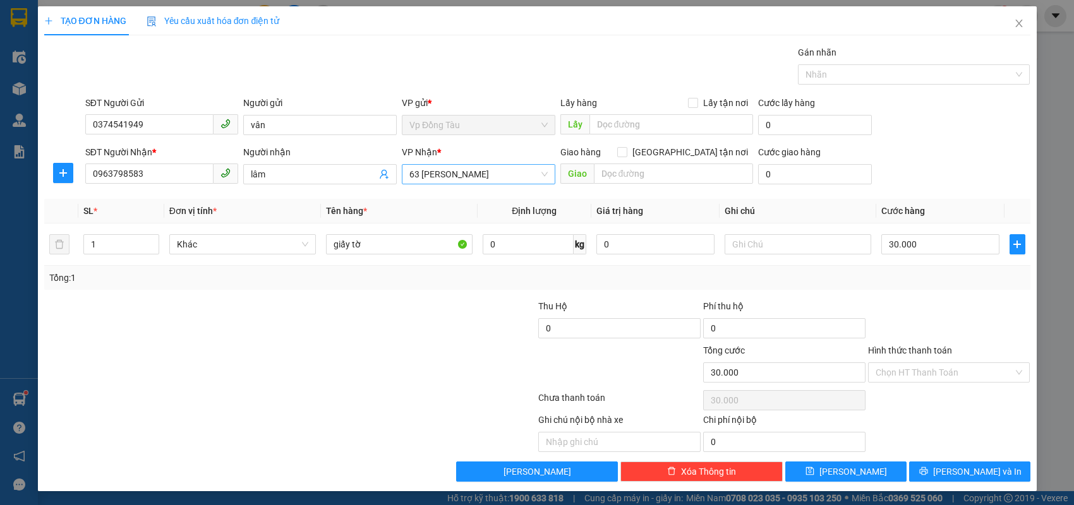
click at [515, 181] on span "63 [PERSON_NAME]" at bounding box center [478, 174] width 138 height 19
type input "180"
click at [407, 312] on div at bounding box center [454, 321] width 165 height 44
click at [544, 174] on span "63 [PERSON_NAME]" at bounding box center [478, 174] width 138 height 19
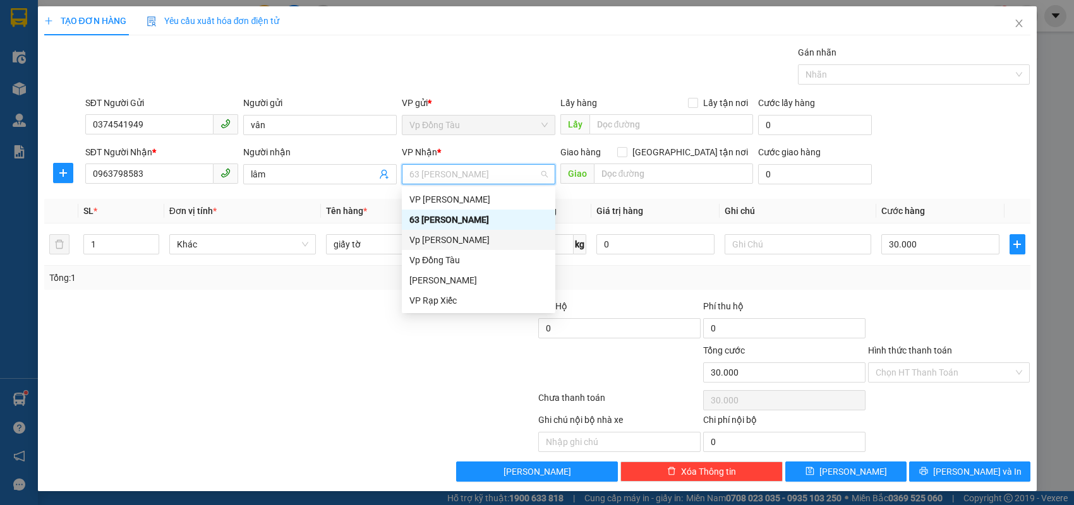
click at [451, 237] on div "Vp [PERSON_NAME]" at bounding box center [478, 240] width 138 height 14
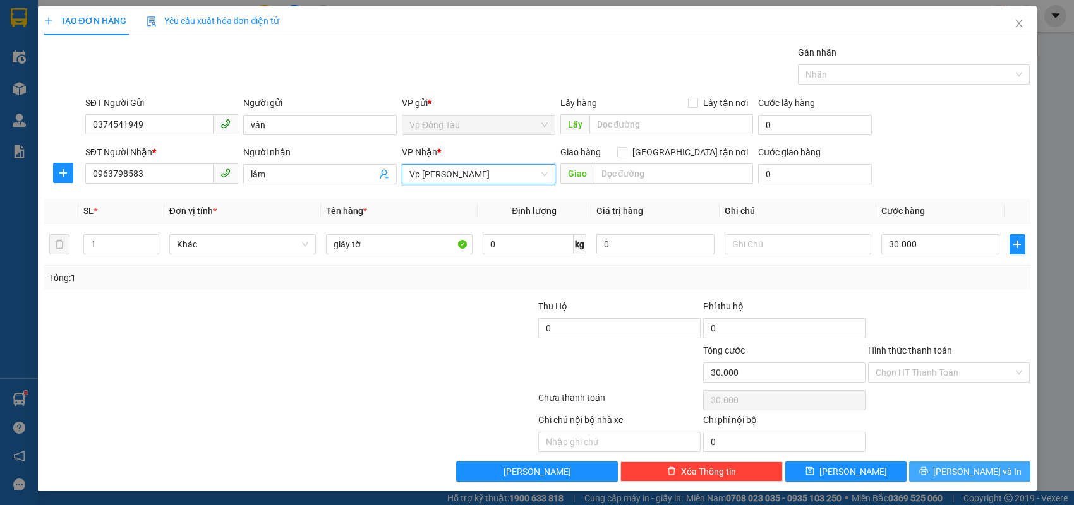
click at [968, 466] on span "[PERSON_NAME] và In" at bounding box center [977, 472] width 88 height 14
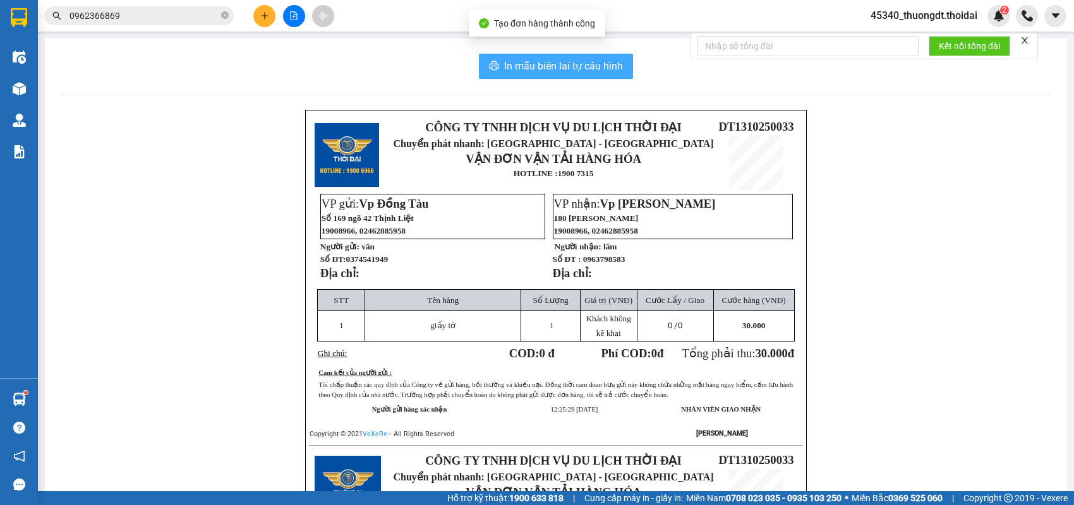
click at [563, 76] on button "In mẫu biên lai tự cấu hình" at bounding box center [556, 66] width 154 height 25
